Goal: Find specific page/section: Find specific page/section

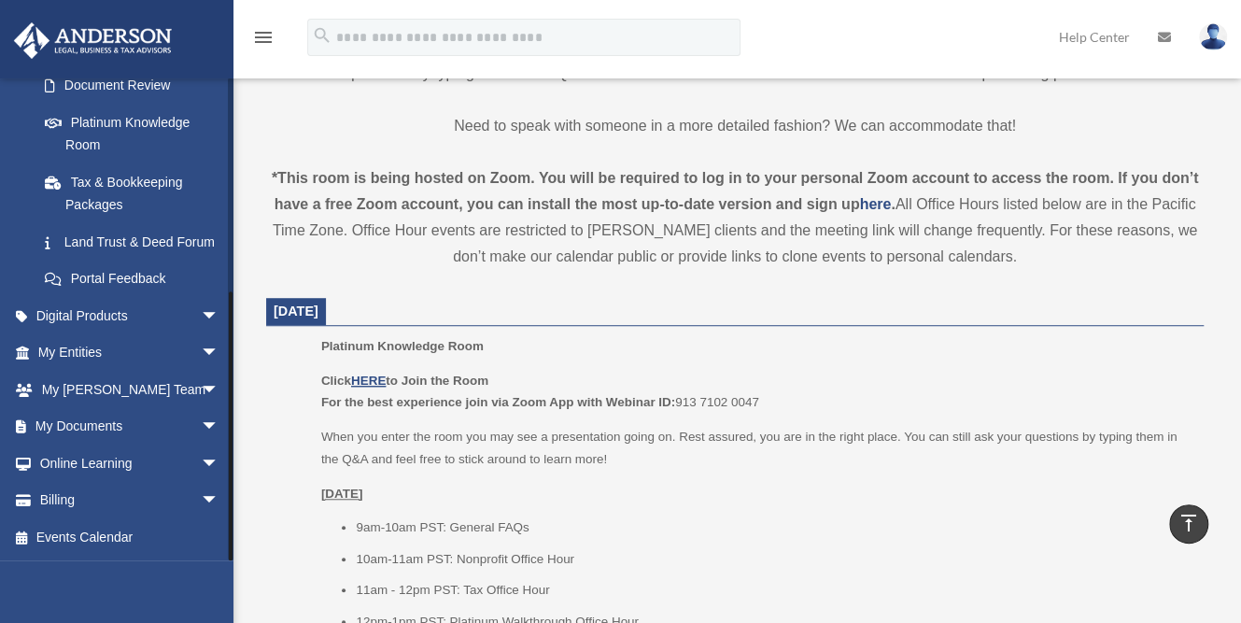
scroll to position [370, 0]
click at [201, 353] on span "arrow_drop_down" at bounding box center [219, 353] width 37 height 38
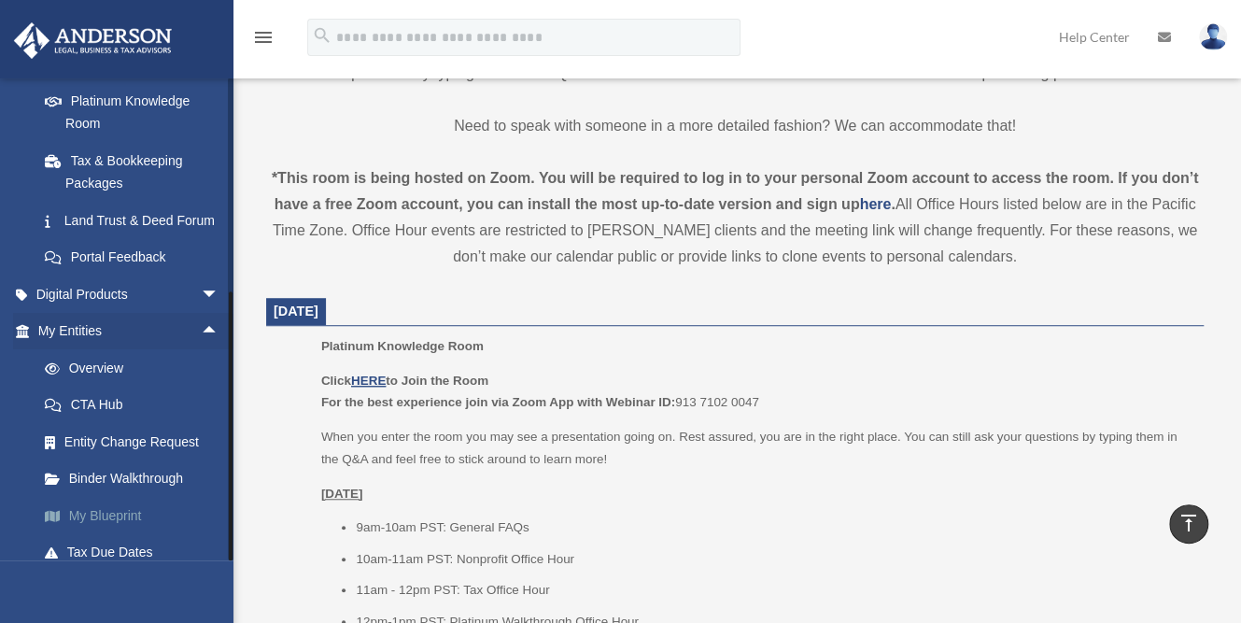
click at [115, 532] on link "My Blueprint" at bounding box center [136, 515] width 221 height 37
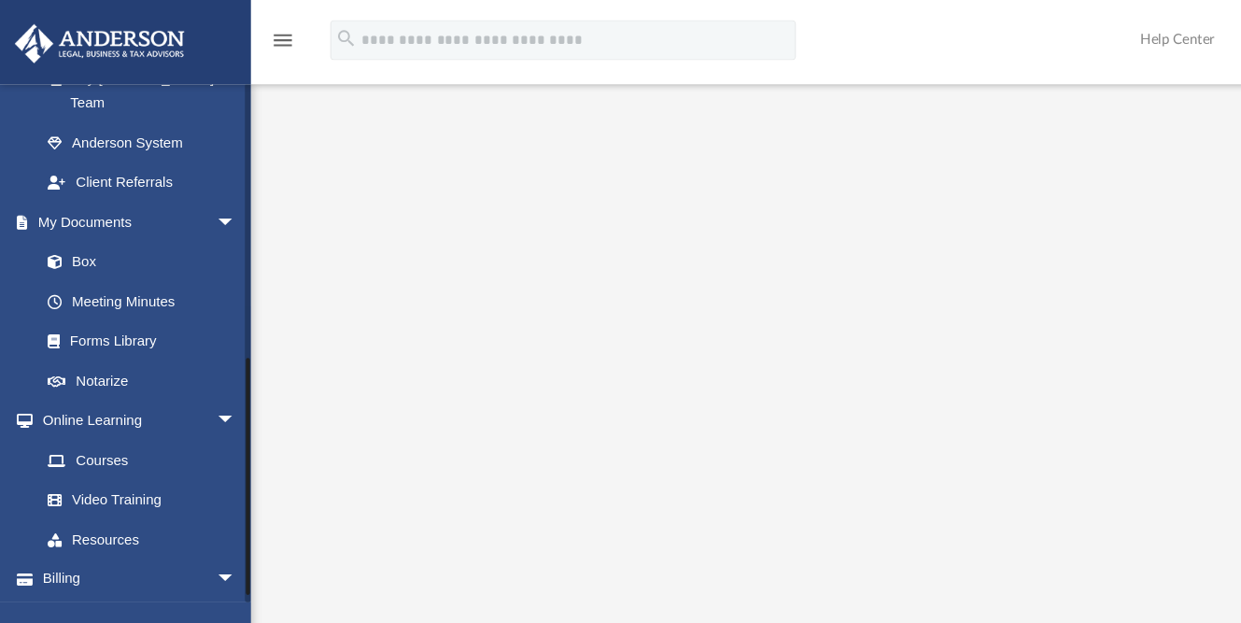
scroll to position [544, 0]
drag, startPoint x: 141, startPoint y: 293, endPoint x: 141, endPoint y: 252, distance: 41.1
click at [141, 262] on link "Meeting Minutes" at bounding box center [136, 280] width 221 height 37
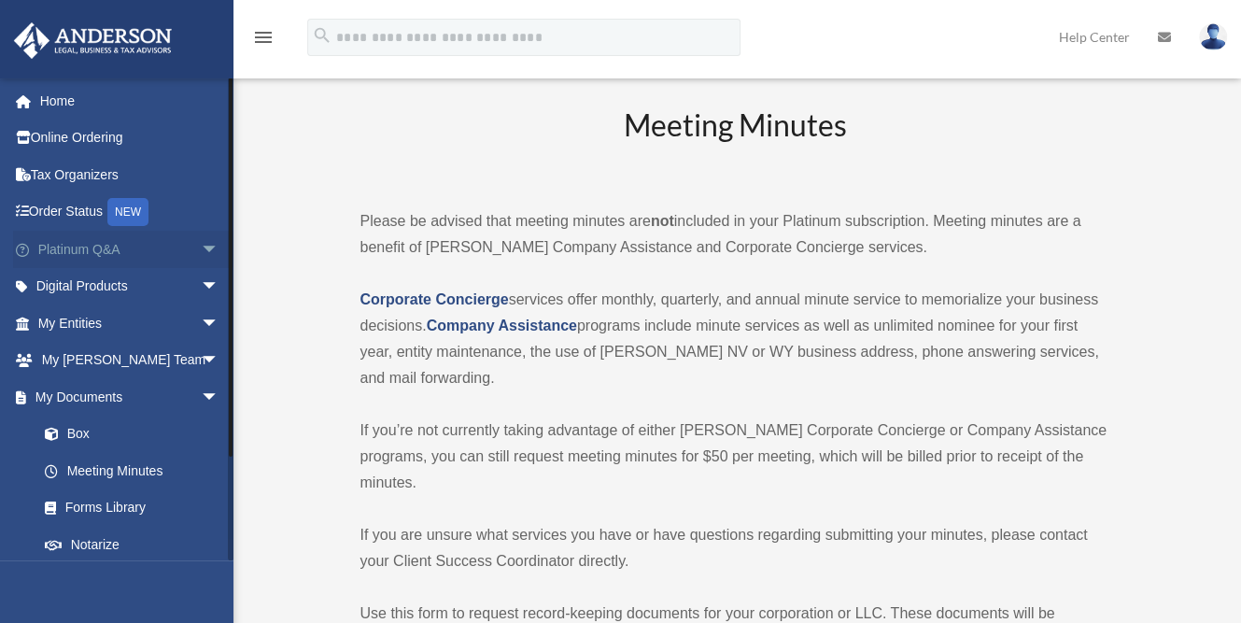
click at [152, 260] on link "Platinum Q&A arrow_drop_down" at bounding box center [130, 249] width 234 height 37
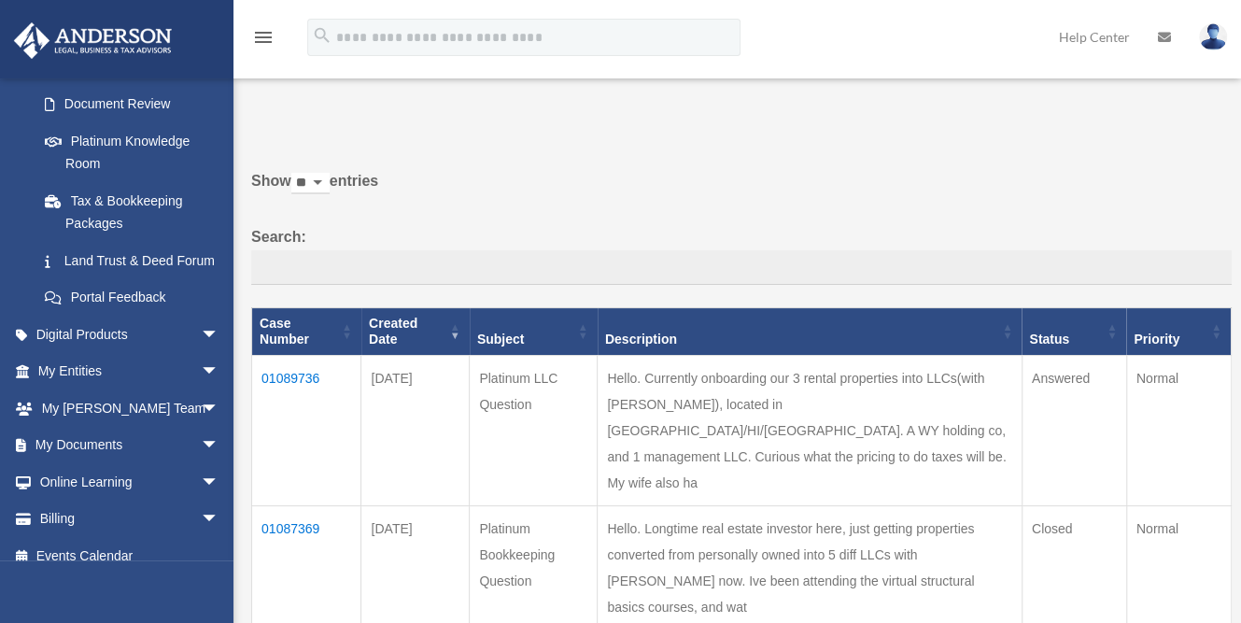
scroll to position [370, 0]
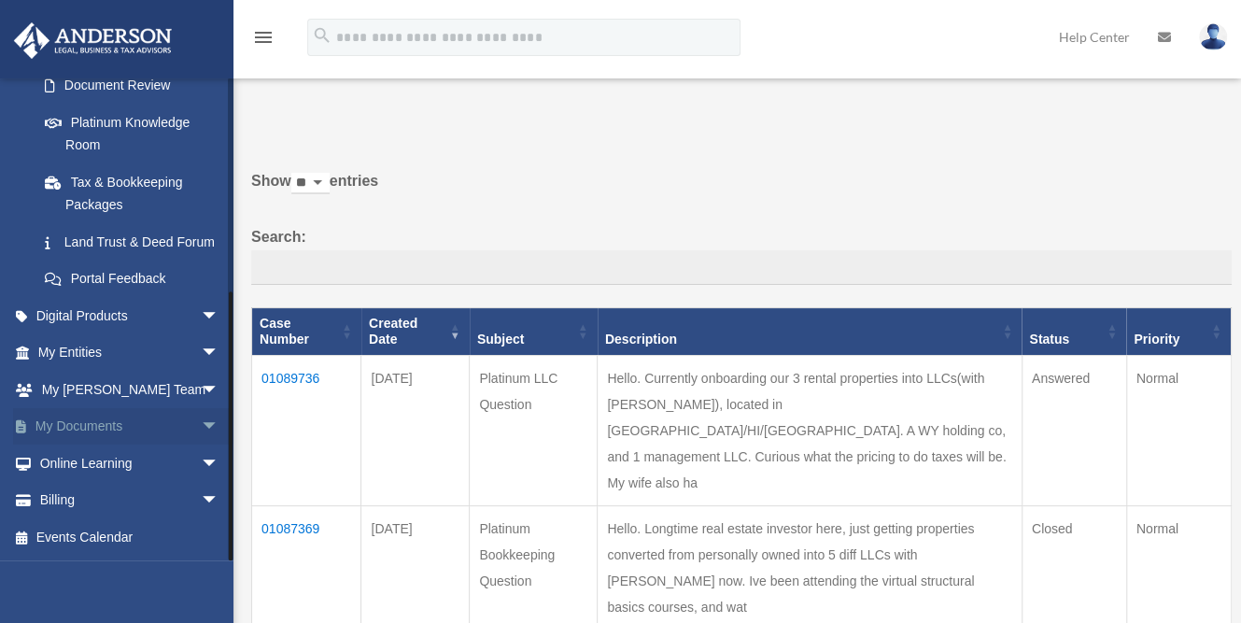
click at [201, 428] on span "arrow_drop_down" at bounding box center [219, 427] width 37 height 38
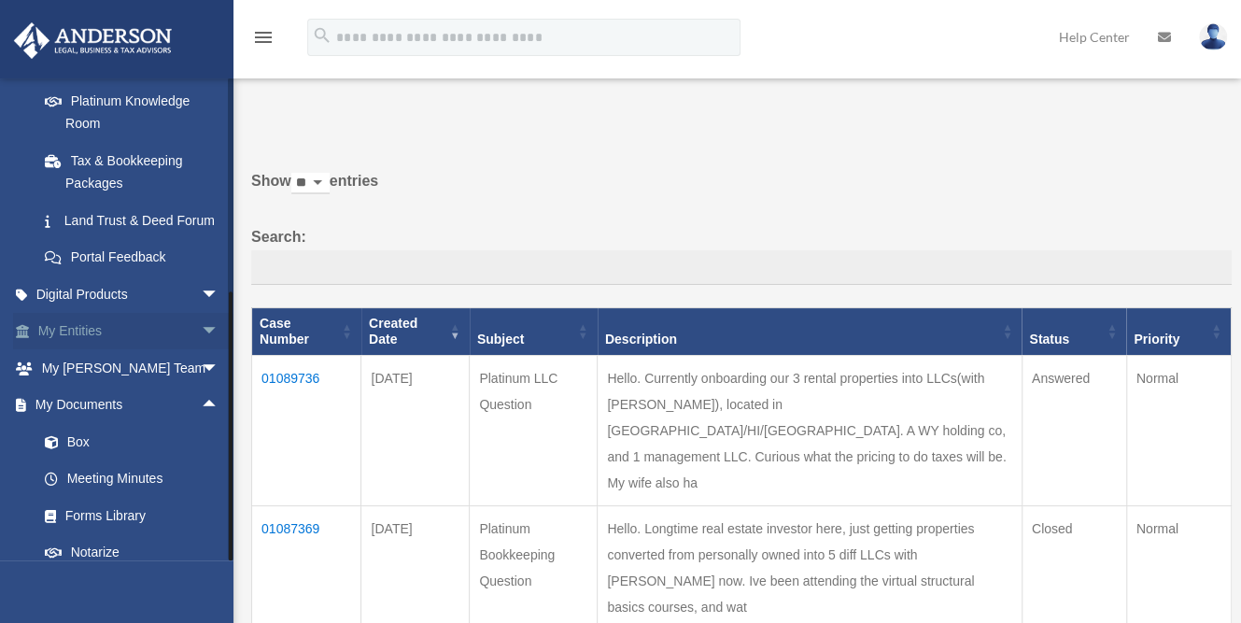
click at [201, 351] on span "arrow_drop_down" at bounding box center [219, 332] width 37 height 38
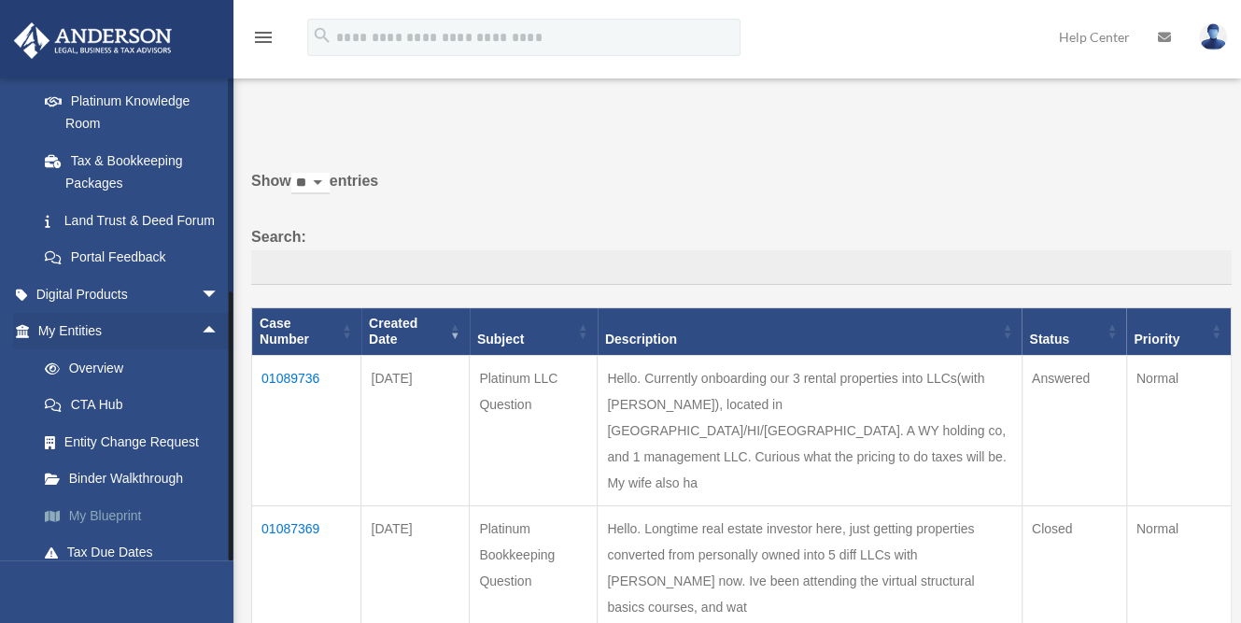
click at [115, 528] on link "My Blueprint" at bounding box center [136, 515] width 221 height 37
click at [117, 534] on link "My Blueprint" at bounding box center [136, 515] width 221 height 37
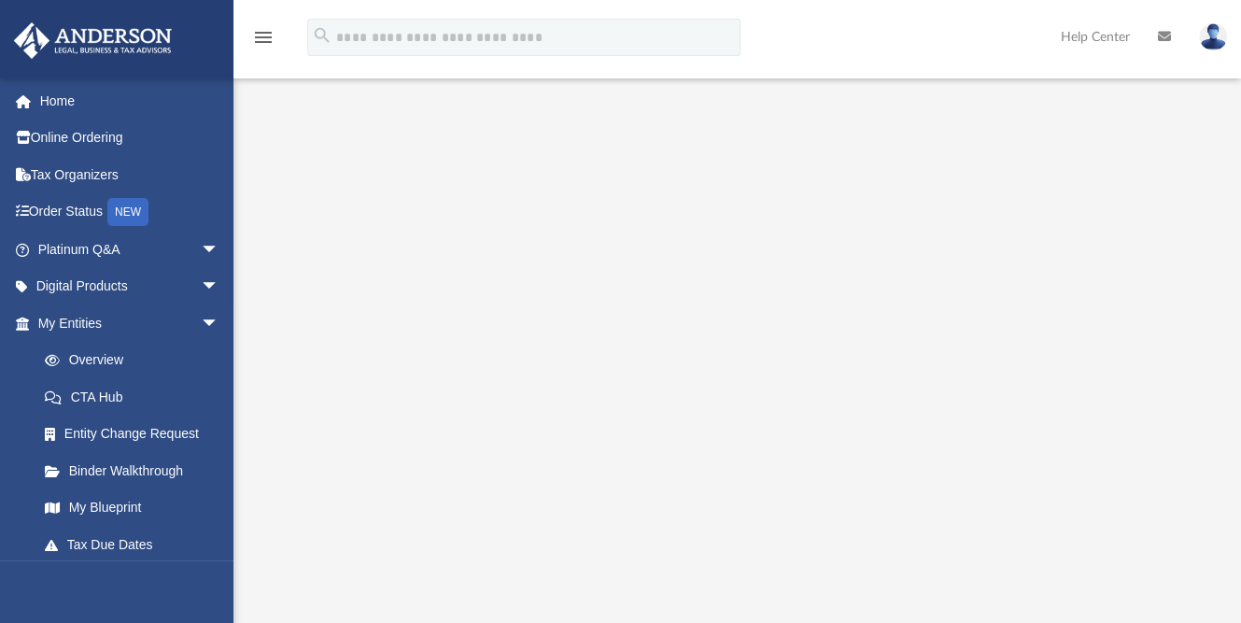
scroll to position [203, 0]
